Goal: Task Accomplishment & Management: Manage account settings

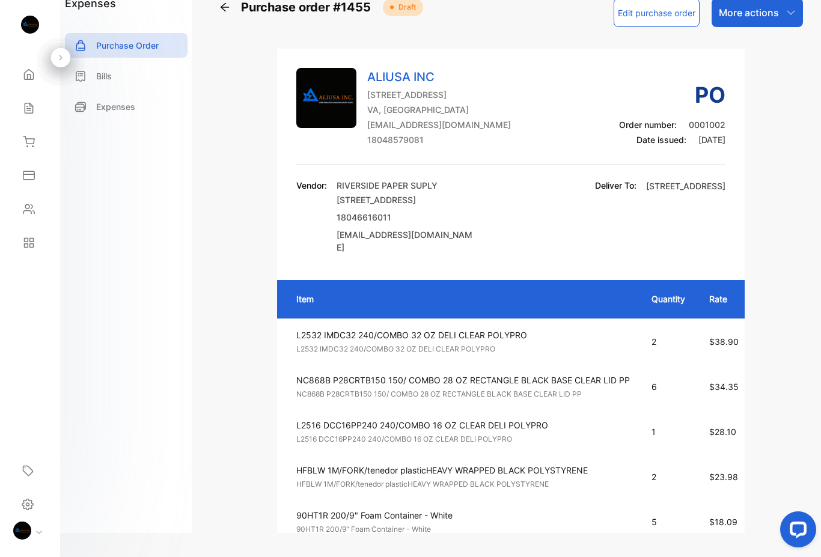
click at [29, 75] on icon at bounding box center [29, 75] width 12 height 12
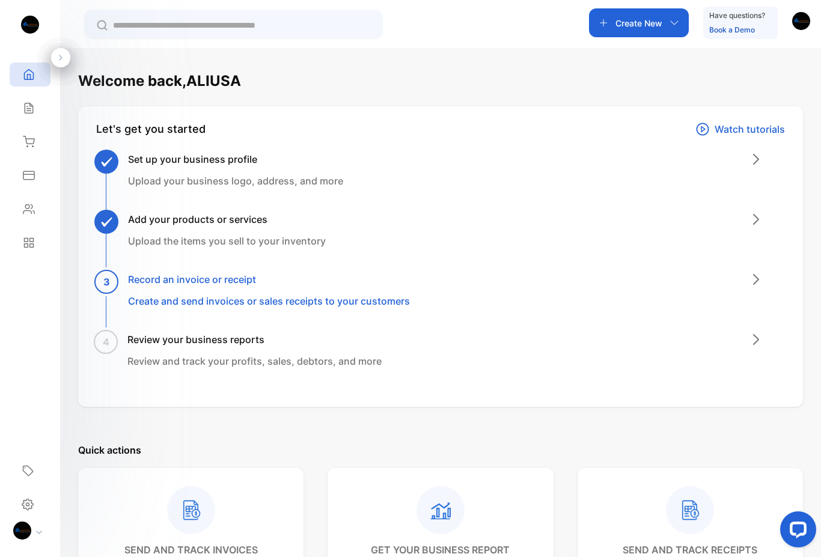
click at [27, 50] on div "ALIUSA INC Home Home Sales Sales Inventory Inventory Expenses Expenses Contacts…" at bounding box center [30, 136] width 60 height 245
click at [33, 53] on div "ALIUSA INC Home Home Sales Sales Inventory Inventory Expenses Expenses Contacts…" at bounding box center [30, 136] width 60 height 245
click at [656, 35] on div "Create New" at bounding box center [639, 22] width 100 height 29
click at [559, 350] on div "4 Review your business reports Review and track your profits, sales, debtors, a…" at bounding box center [445, 362] width 679 height 60
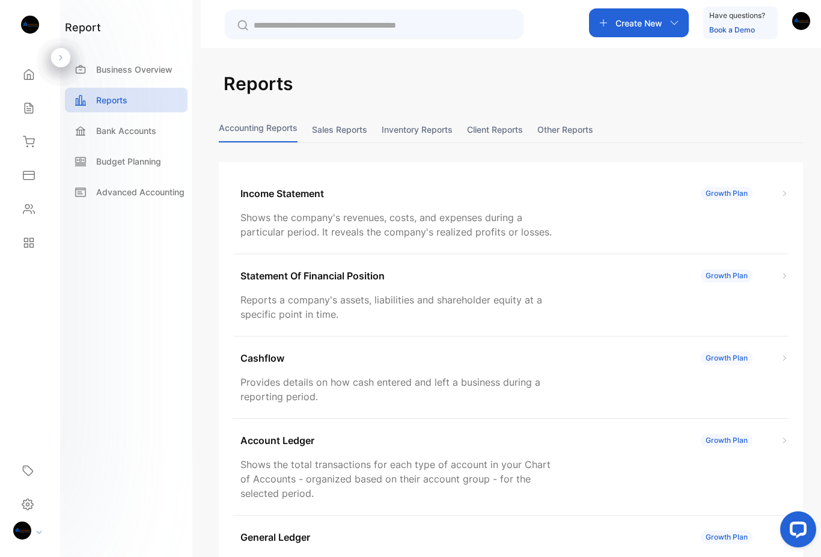
click at [29, 556] on html "ALIUSA INC ALIUSA INC Home Home Sales Sales Inventory Inventory Expenses Expens…" at bounding box center [410, 314] width 821 height 629
click at [16, 556] on aside "ALIUSA INC Home Home Sales Sales Inventory Inventory Expenses Expenses Contacts…" at bounding box center [30, 278] width 60 height 557
click at [50, 309] on aside "ALIUSA INC Home Home Sales Sales Inventory Inventory Expenses Expenses Contacts…" at bounding box center [30, 278] width 60 height 557
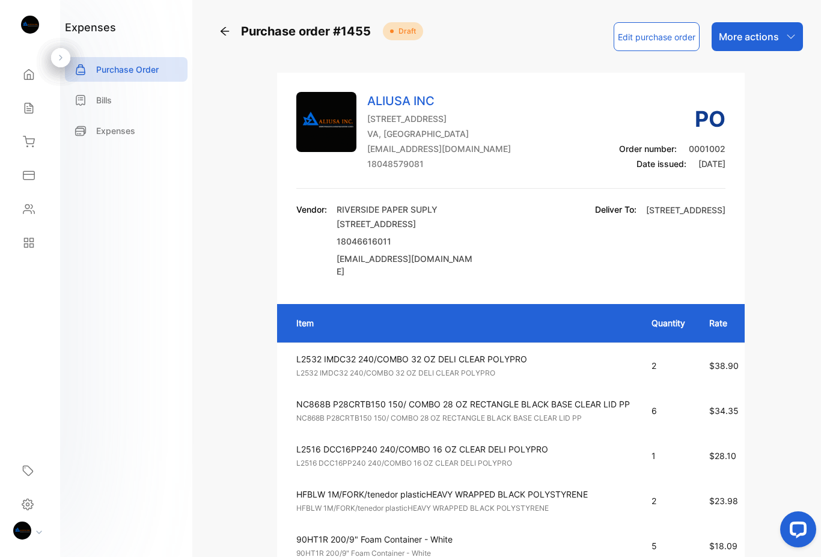
scroll to position [-1, 0]
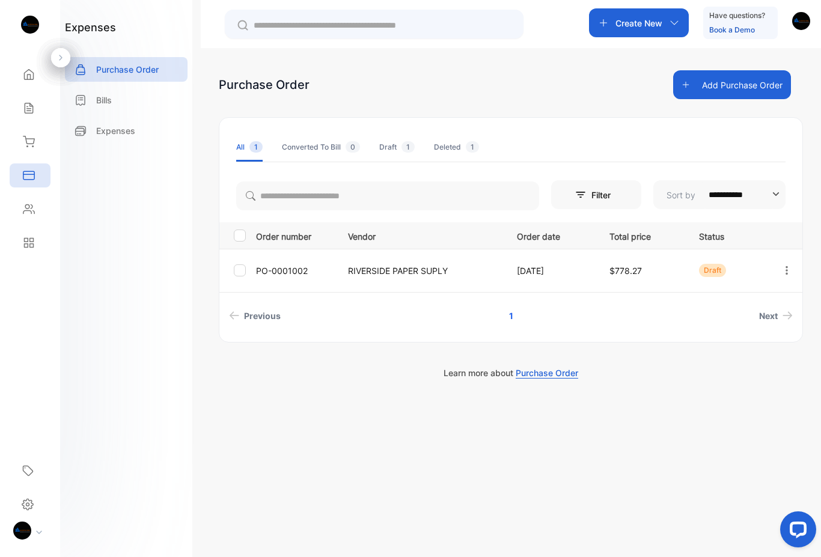
click at [31, 25] on img at bounding box center [30, 25] width 18 height 18
click at [31, 23] on img at bounding box center [30, 25] width 18 height 18
click at [32, 33] on img at bounding box center [30, 25] width 18 height 18
click at [31, 81] on div "Home" at bounding box center [30, 75] width 41 height 24
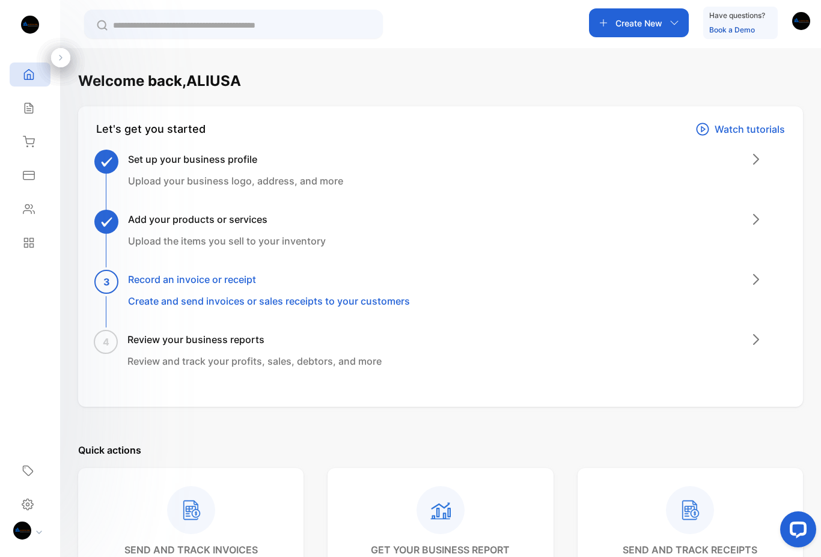
click at [31, 68] on div "Home" at bounding box center [30, 75] width 41 height 24
click at [802, 20] on img "button" at bounding box center [801, 21] width 18 height 18
click at [757, 102] on span "Logout" at bounding box center [741, 98] width 34 height 13
